Goal: Task Accomplishment & Management: Manage account settings

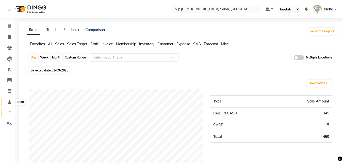
click at [9, 101] on icon at bounding box center [9, 102] width 3 height 4
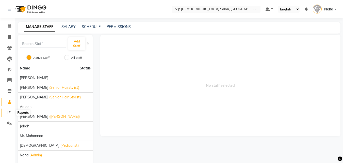
click at [9, 112] on icon at bounding box center [10, 112] width 4 height 4
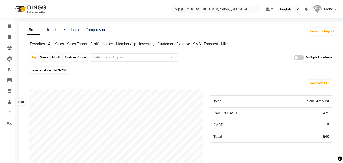
click at [9, 102] on icon at bounding box center [9, 102] width 3 height 4
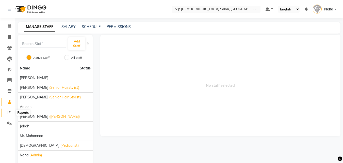
click at [9, 111] on icon at bounding box center [10, 112] width 4 height 4
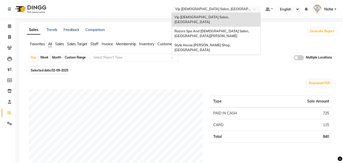
click at [204, 10] on input "text" at bounding box center [211, 9] width 74 height 5
click at [197, 29] on span "Razors Spa And [DEMOGRAPHIC_DATA] Salon, [GEOGRAPHIC_DATA][PERSON_NAME]" at bounding box center [211, 33] width 75 height 9
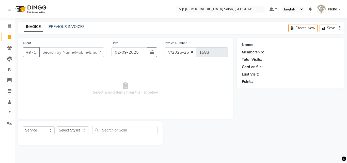
select select "8415"
select select "service"
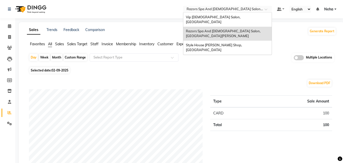
click at [209, 10] on input "text" at bounding box center [223, 9] width 74 height 5
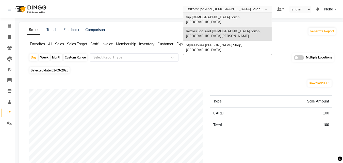
click at [205, 18] on span "Vip [DEMOGRAPHIC_DATA] Salon, [GEOGRAPHIC_DATA]" at bounding box center [213, 19] width 55 height 9
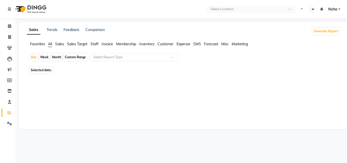
select select "en"
